Goal: Communication & Community: Participate in discussion

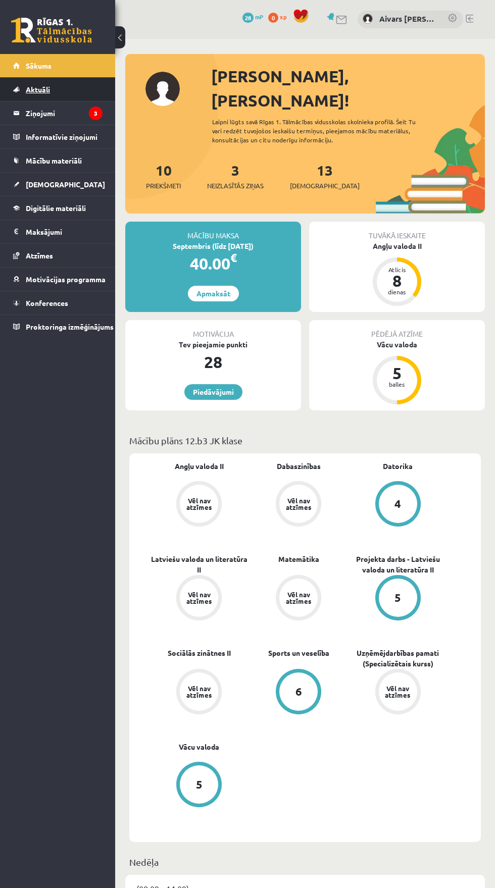
click at [28, 100] on link "Aktuāli" at bounding box center [57, 89] width 89 height 23
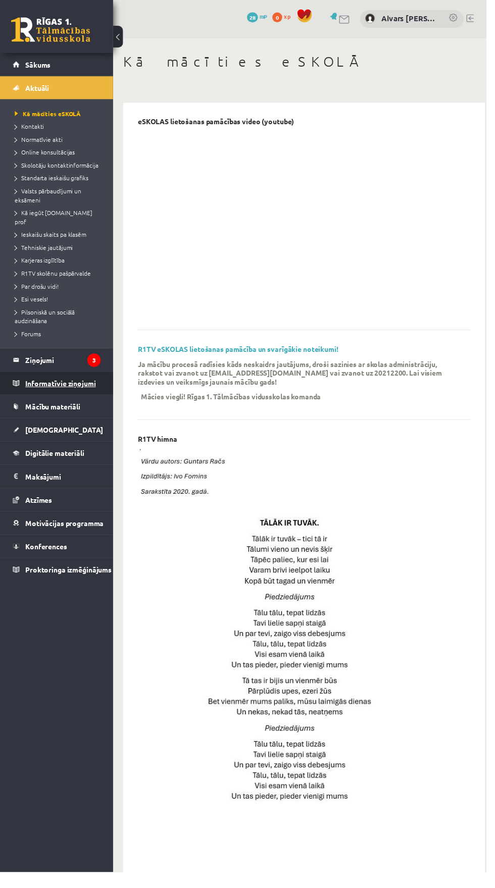
click at [37, 381] on legend "Informatīvie ziņojumi 0" at bounding box center [64, 390] width 77 height 23
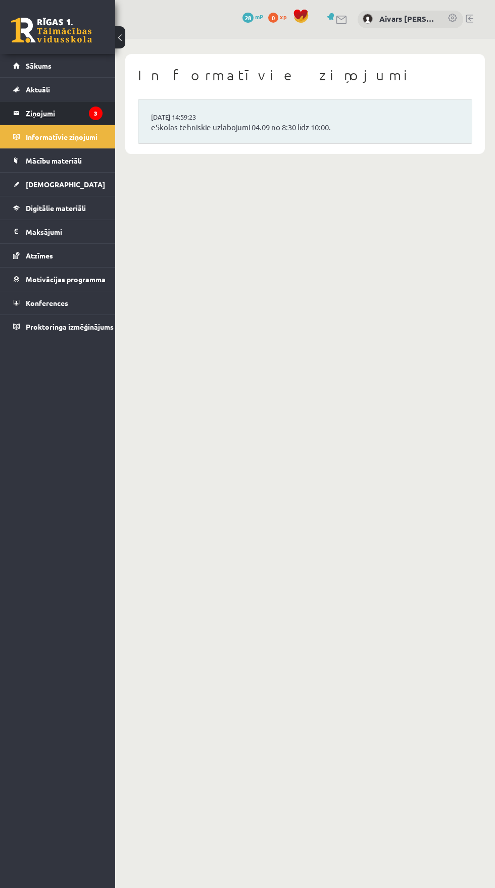
click at [33, 106] on legend "Ziņojumi 3" at bounding box center [64, 112] width 77 height 23
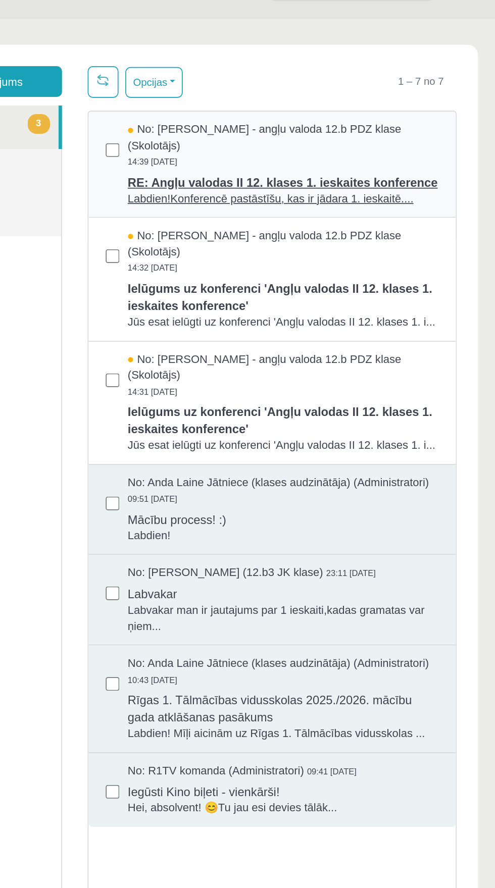
click at [45, 115] on span "RE: Angļu valodas II 12. klases 1. ieskaites konference" at bounding box center [106, 113] width 183 height 13
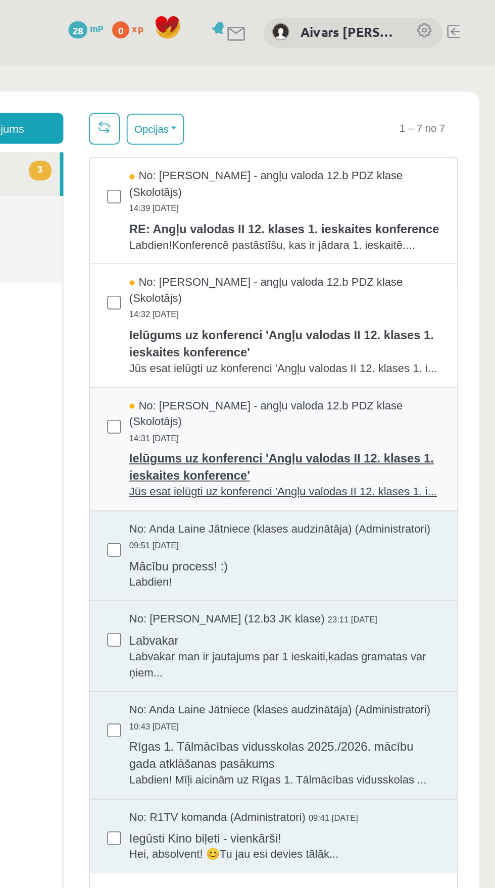
click at [172, 297] on span "Ielūgums uz konferenci 'Angļu valodas II 12. klases 1. ieskaites konference'" at bounding box center [107, 301] width 183 height 23
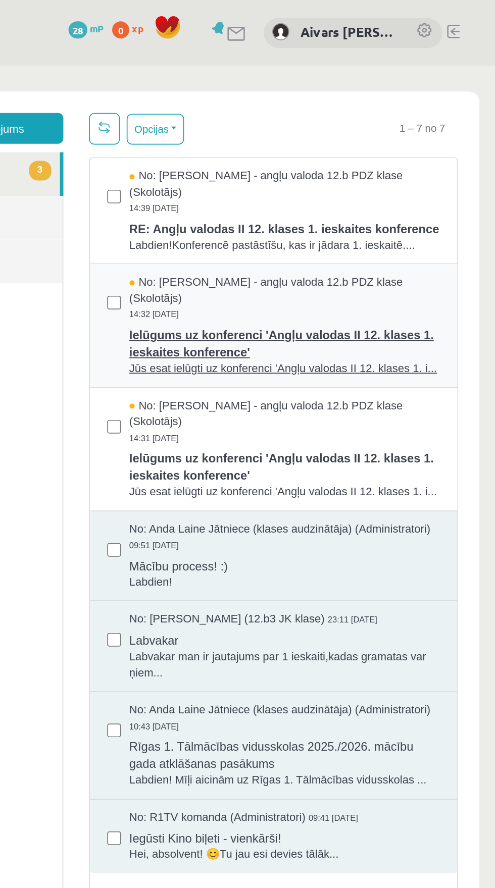
click at [171, 234] on span "Ielūgums uz konferenci 'Angļu valodas II 12. klases 1. ieskaites konference'" at bounding box center [107, 228] width 183 height 23
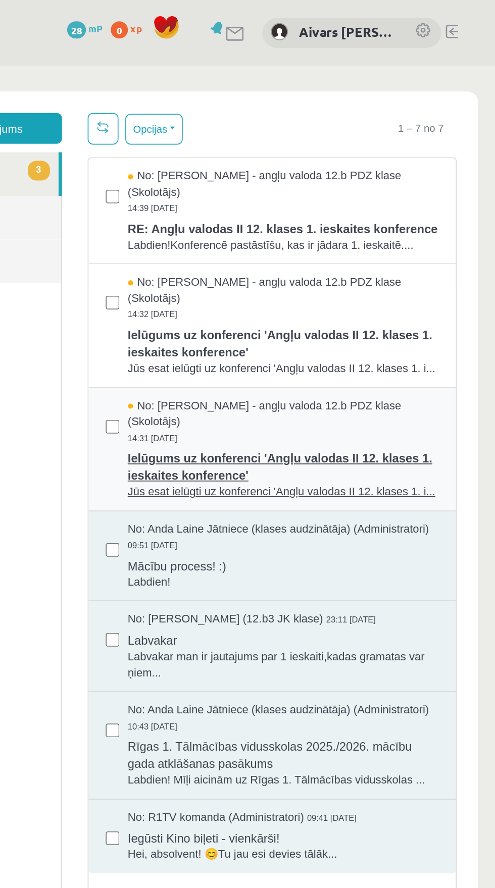
click at [169, 309] on span "Ielūgums uz konferenci 'Angļu valodas II 12. klases 1. ieskaites konference'" at bounding box center [106, 301] width 183 height 23
